Goal: Task Accomplishment & Management: Complete application form

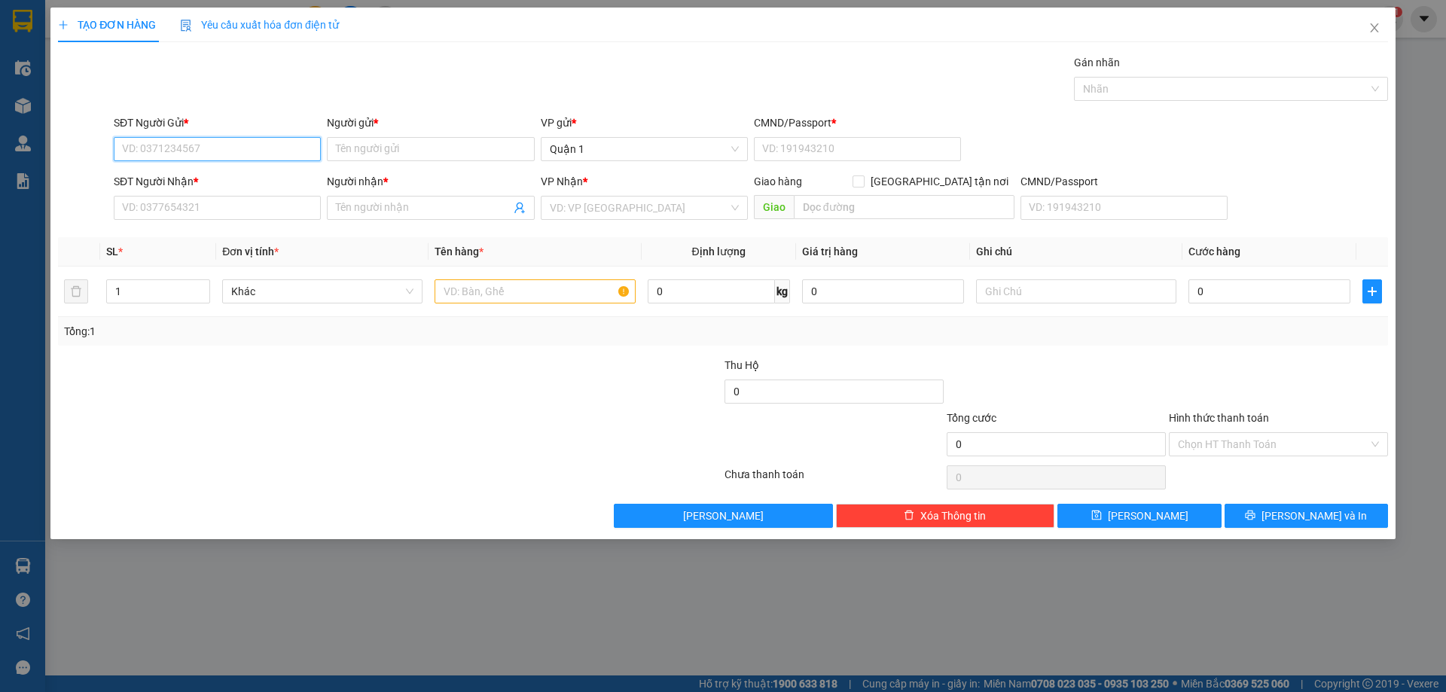
click at [238, 160] on input "SĐT Người Gửi *" at bounding box center [217, 149] width 207 height 24
click at [233, 170] on div "0909506808 - TRANG" at bounding box center [217, 179] width 207 height 24
type input "0909506808"
type input "TRANG"
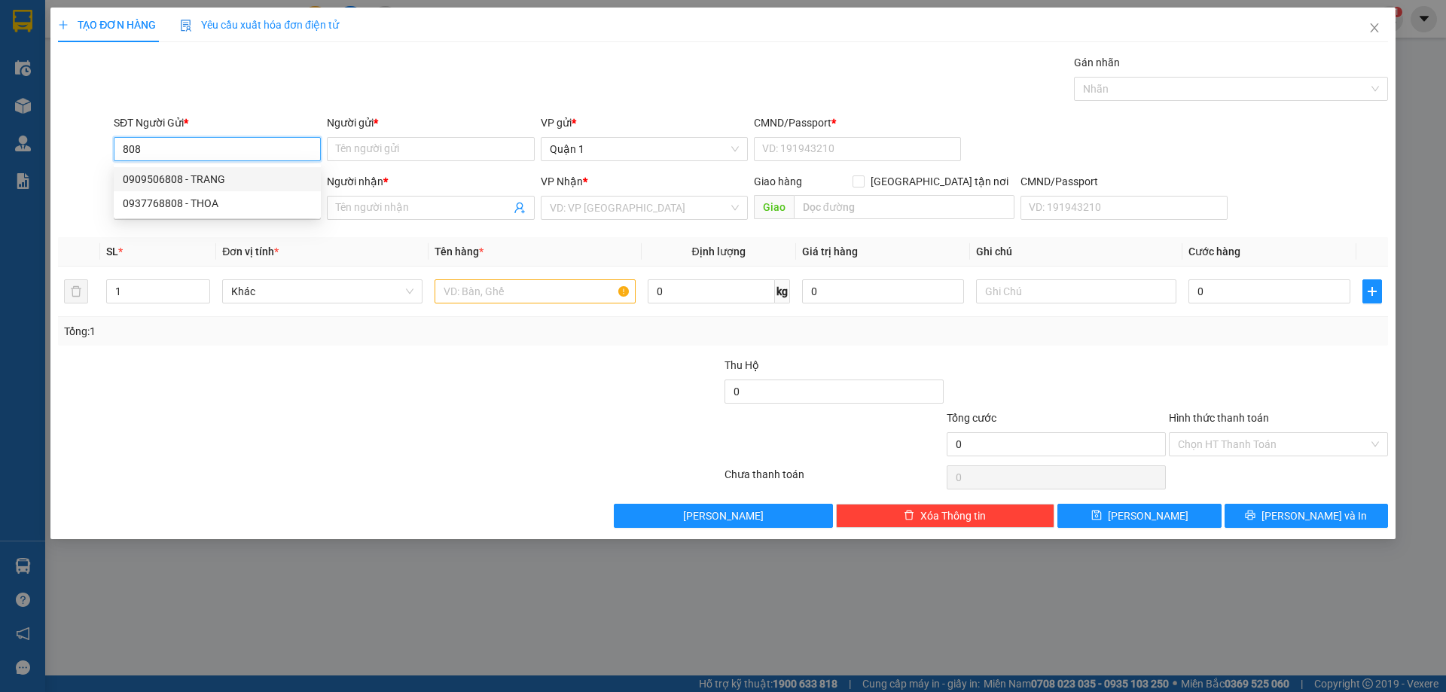
type input "1"
type input "0902819706"
type input "KHOA"
type input "0909506808"
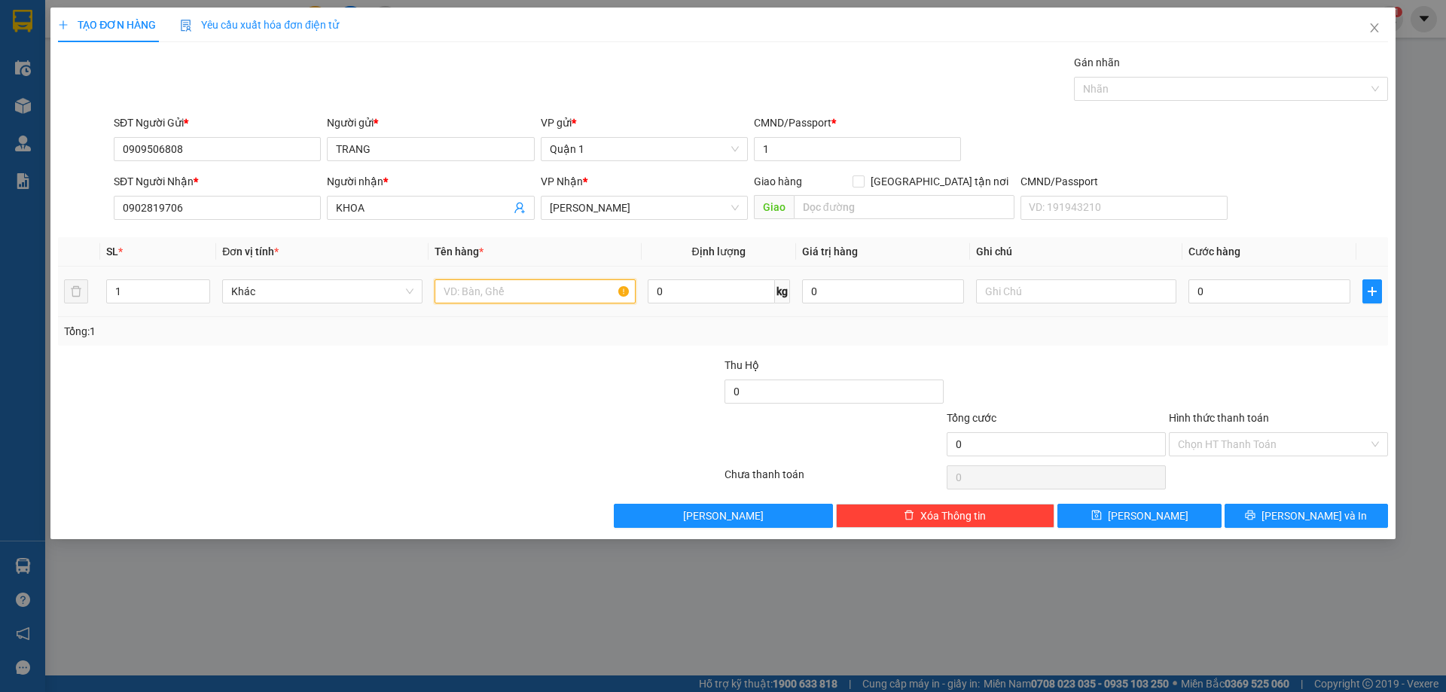
click at [501, 292] on input "text" at bounding box center [535, 291] width 200 height 24
type input "1 cục trắng"
click at [1261, 297] on input "0" at bounding box center [1269, 291] width 162 height 24
type input "4"
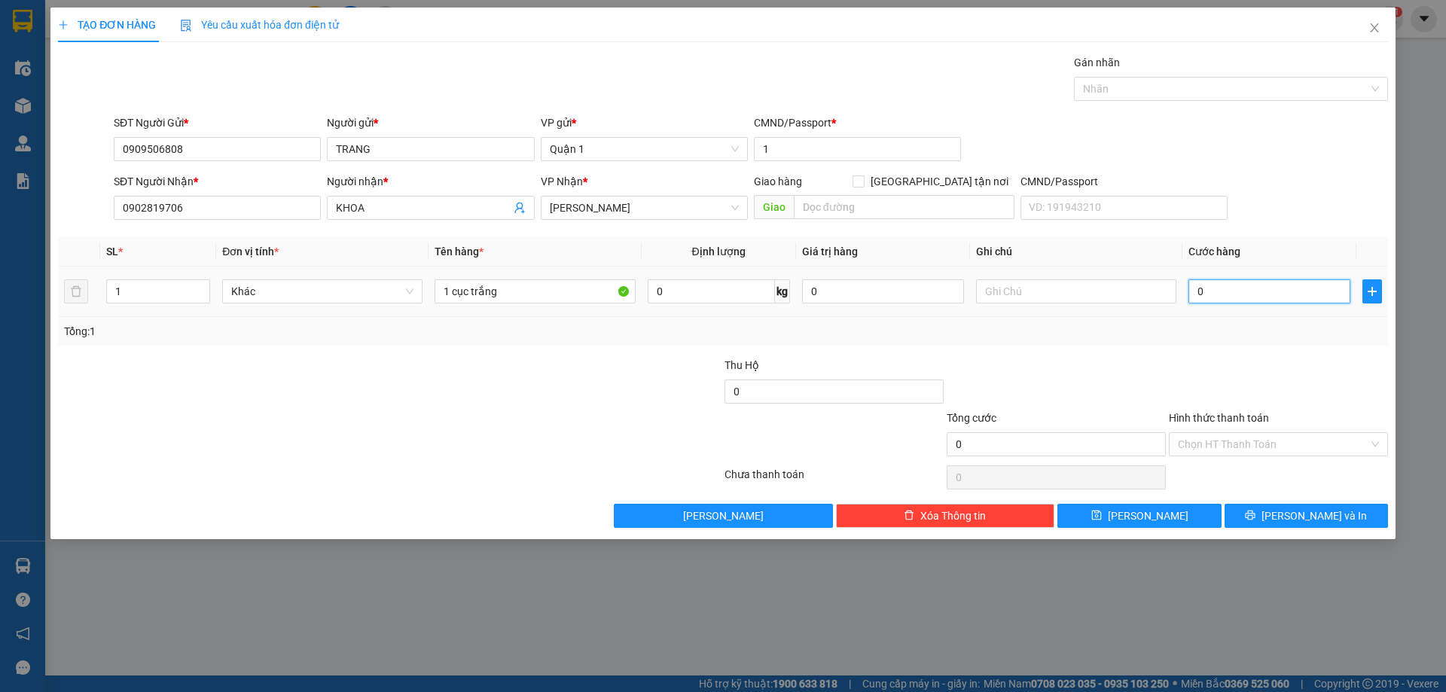
type input "4"
type input "40"
type input "40.000"
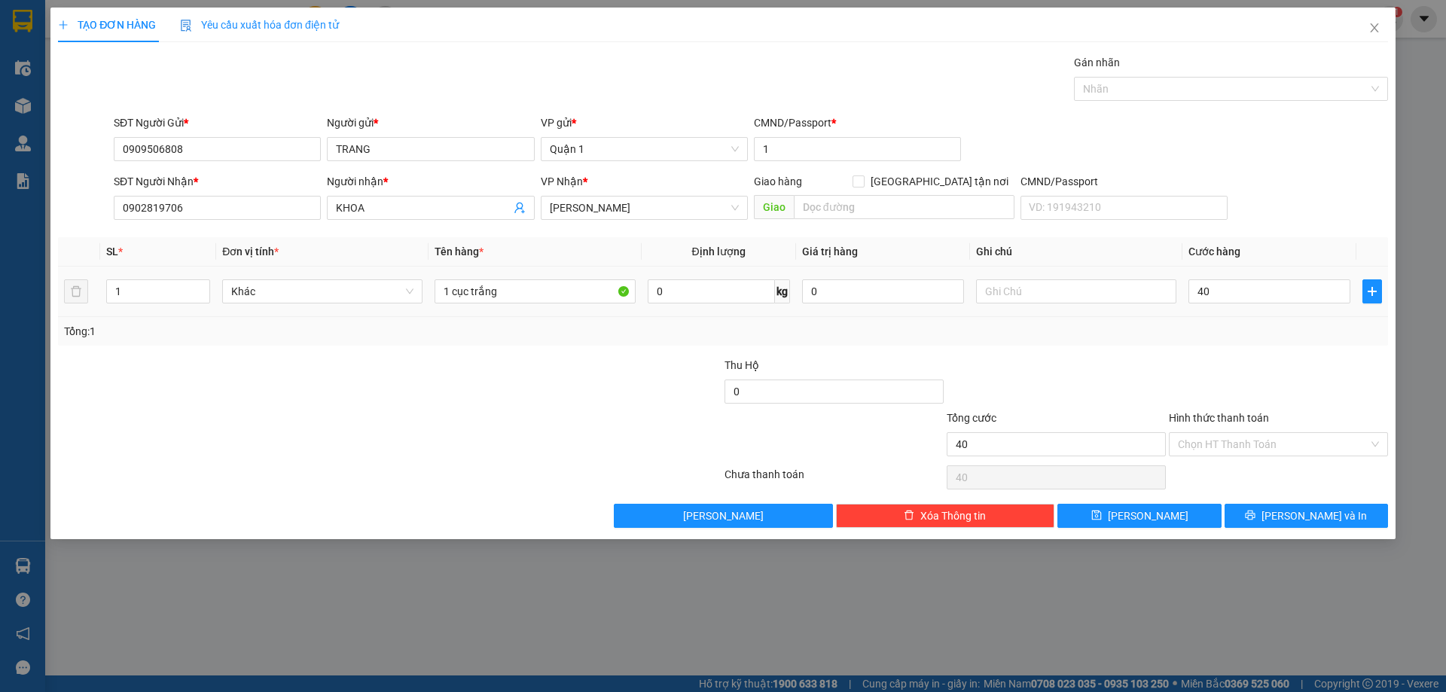
type input "40.000"
click at [1227, 352] on div "Transit Pickup Surcharge Ids Transit Deliver Surcharge Ids Transit Deliver Surc…" at bounding box center [723, 291] width 1330 height 474
click at [1141, 520] on span "[PERSON_NAME]" at bounding box center [1148, 516] width 81 height 17
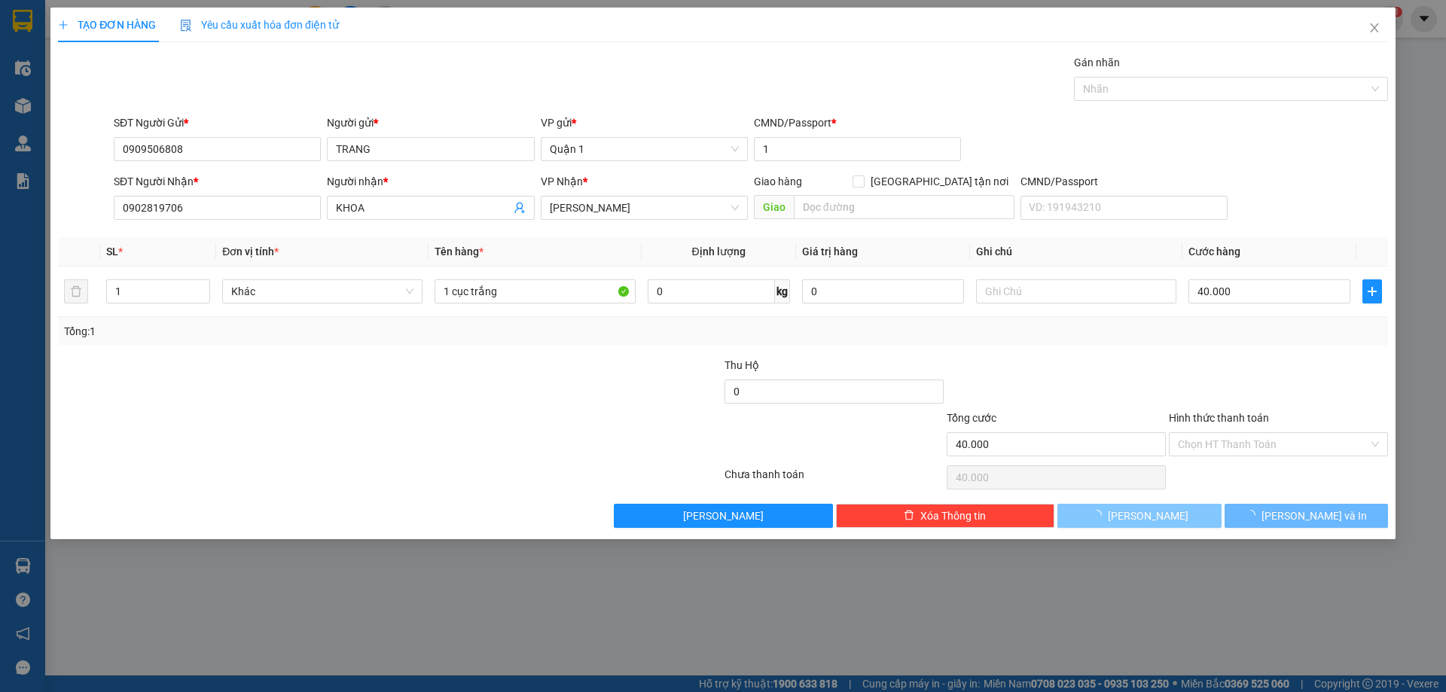
type input "0"
